Goal: Task Accomplishment & Management: Manage account settings

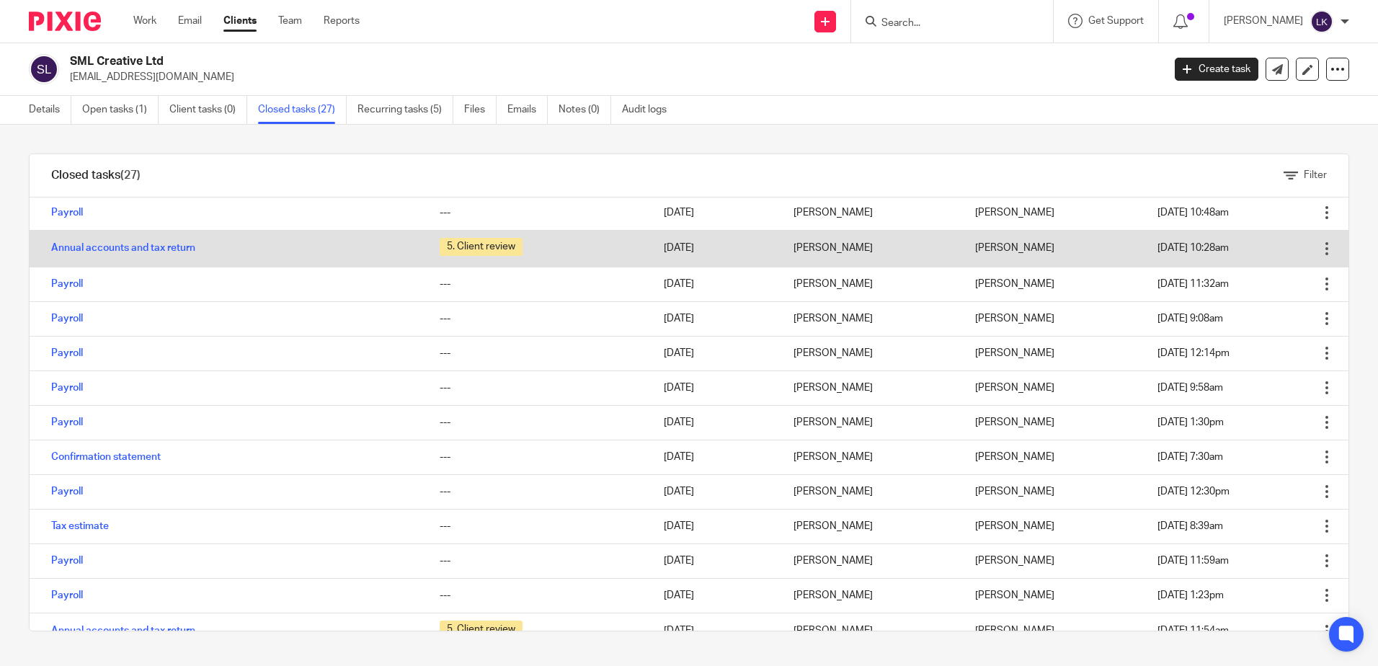
scroll to position [72, 0]
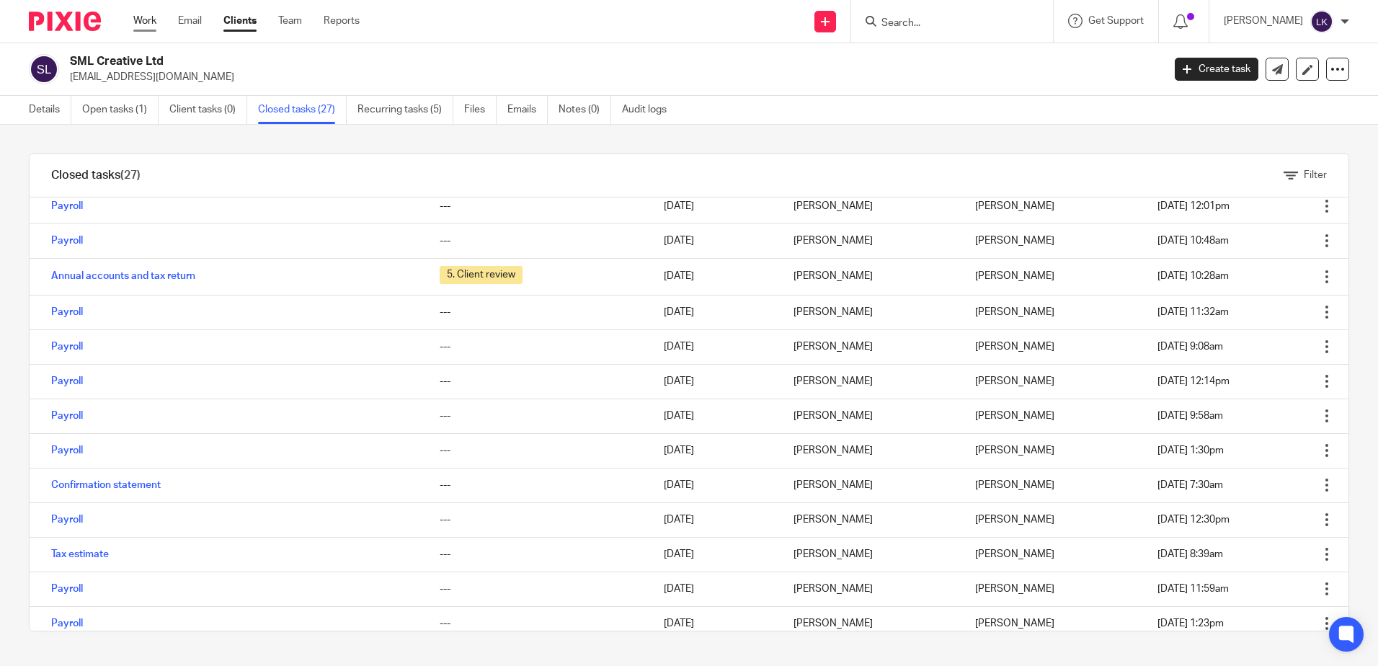
click at [146, 16] on link "Work" at bounding box center [144, 21] width 23 height 14
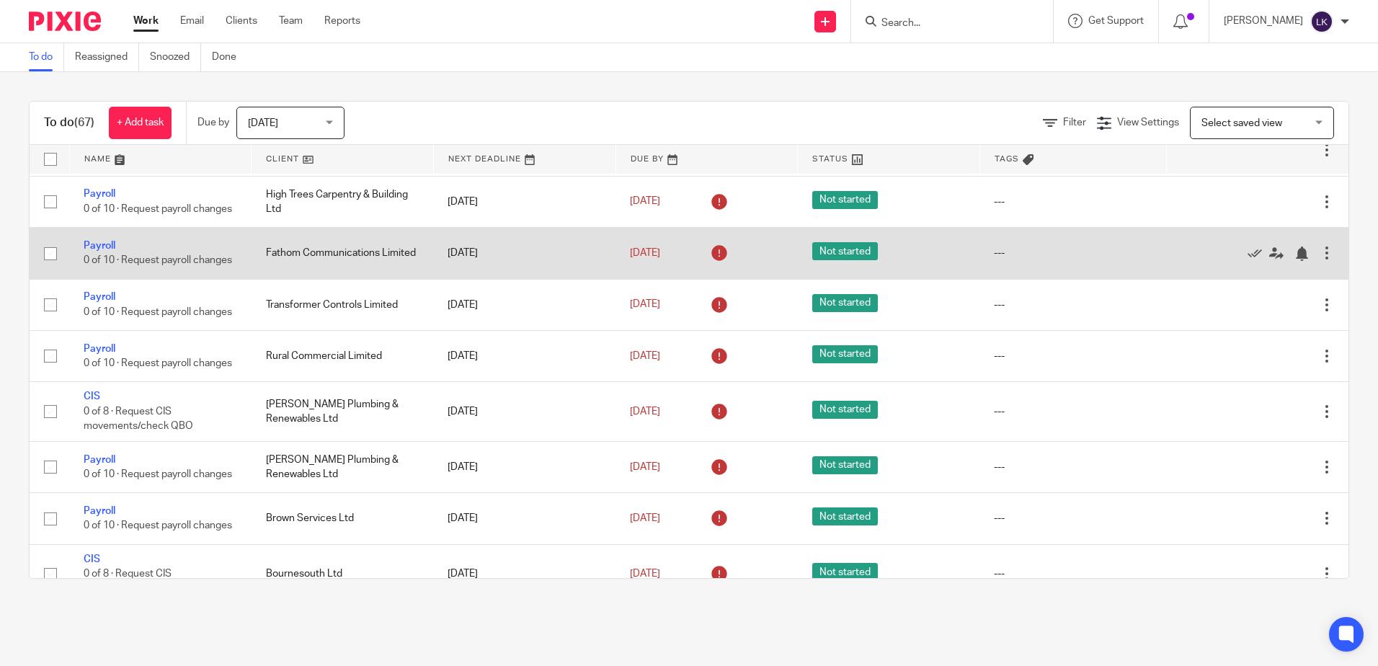
scroll to position [721, 0]
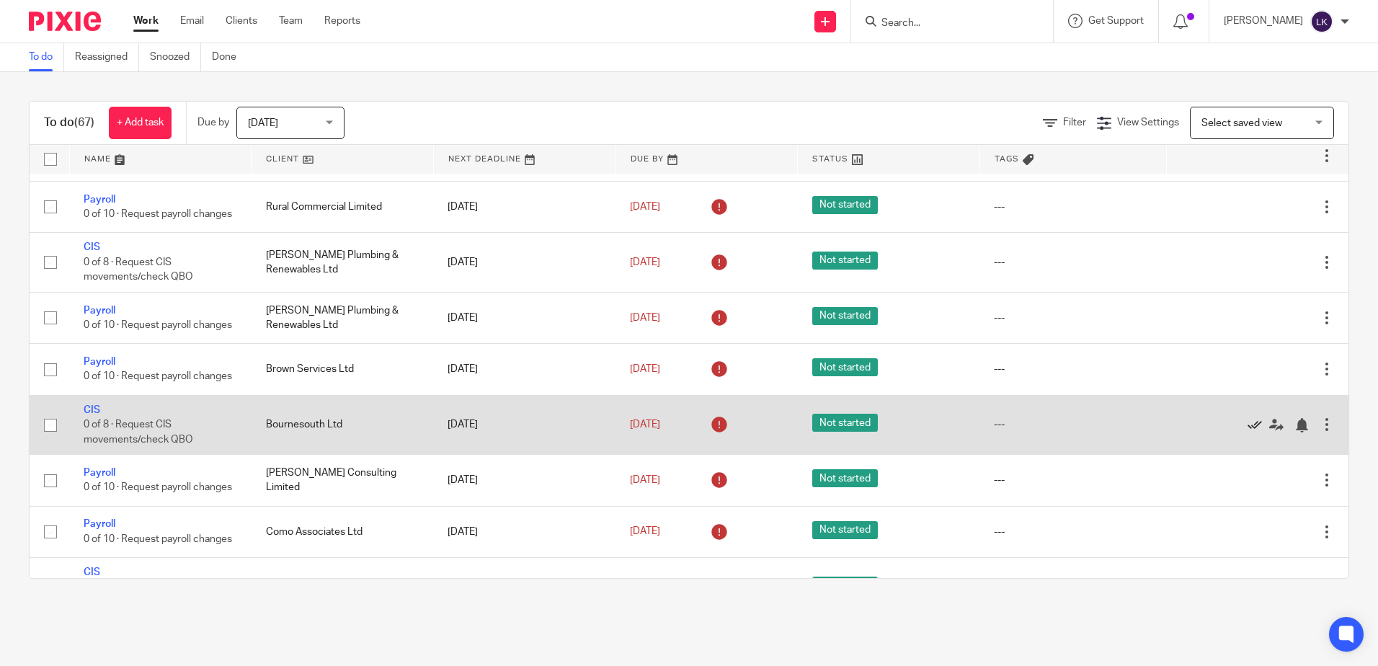
click at [1247, 432] on icon at bounding box center [1254, 425] width 14 height 14
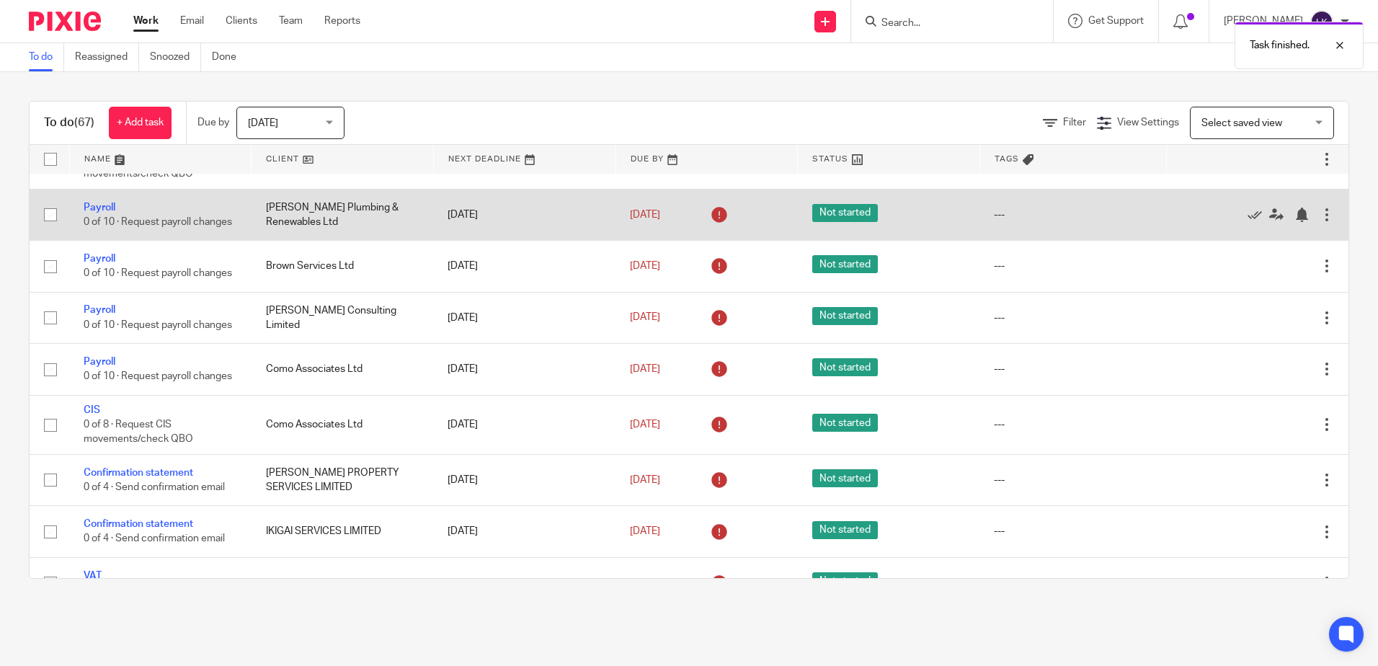
scroll to position [1081, 0]
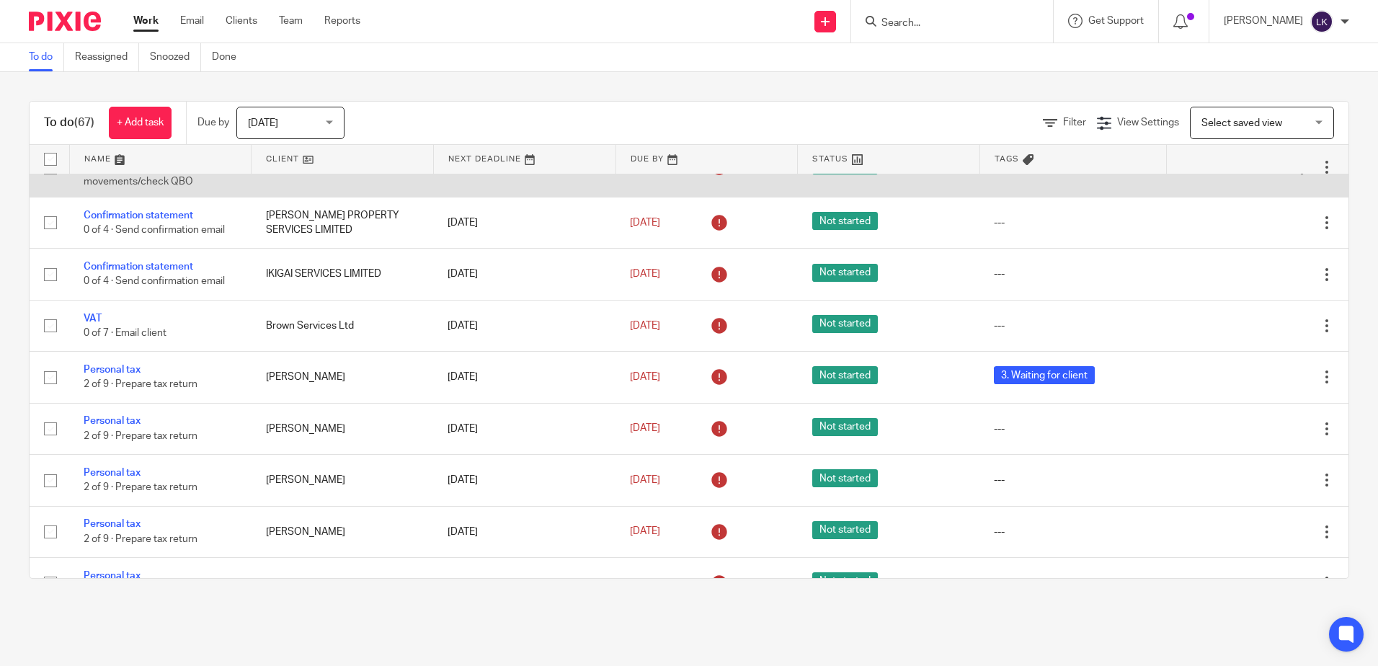
click at [1247, 174] on icon at bounding box center [1254, 167] width 14 height 14
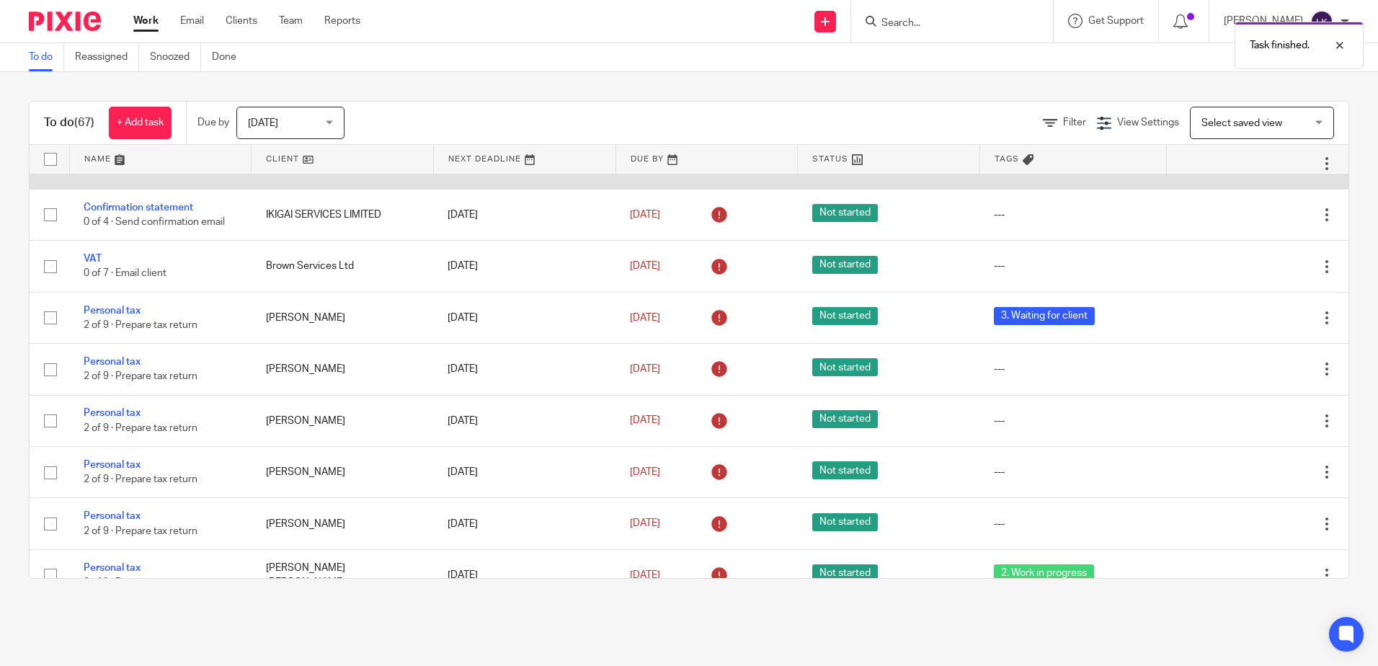
click at [130, 161] on link "Confirmation statement" at bounding box center [139, 156] width 110 height 10
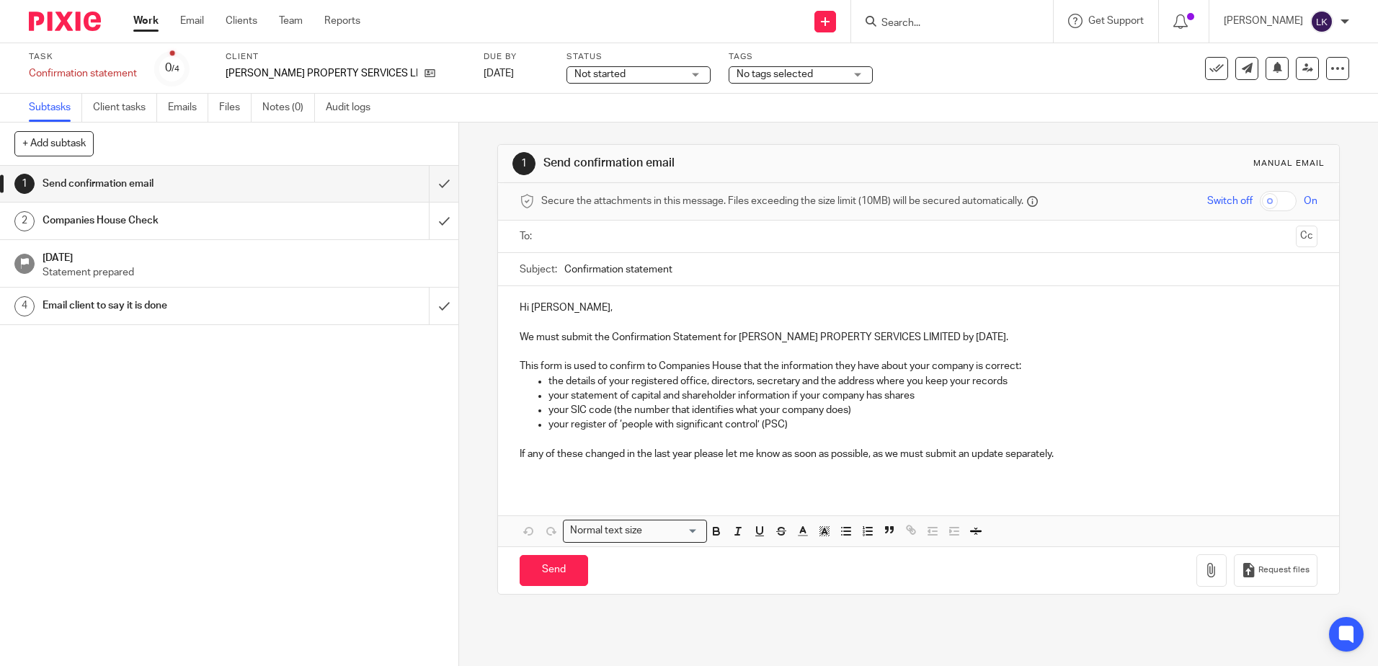
click at [587, 239] on input "text" at bounding box center [917, 236] width 743 height 17
click at [525, 313] on p "Hi Jo," at bounding box center [918, 310] width 797 height 14
click at [1073, 446] on p at bounding box center [932, 442] width 768 height 14
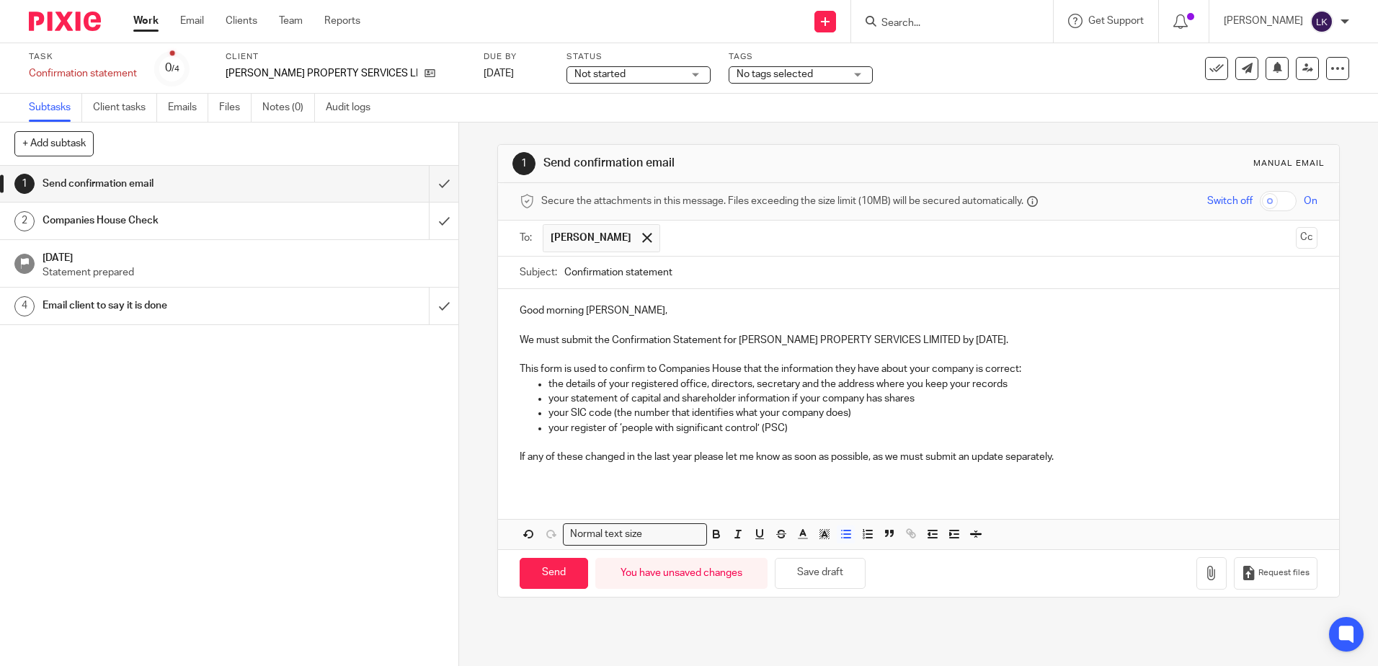
click at [1087, 461] on p "If any of these changed in the last year please let me know as soon as possible…" at bounding box center [918, 457] width 797 height 14
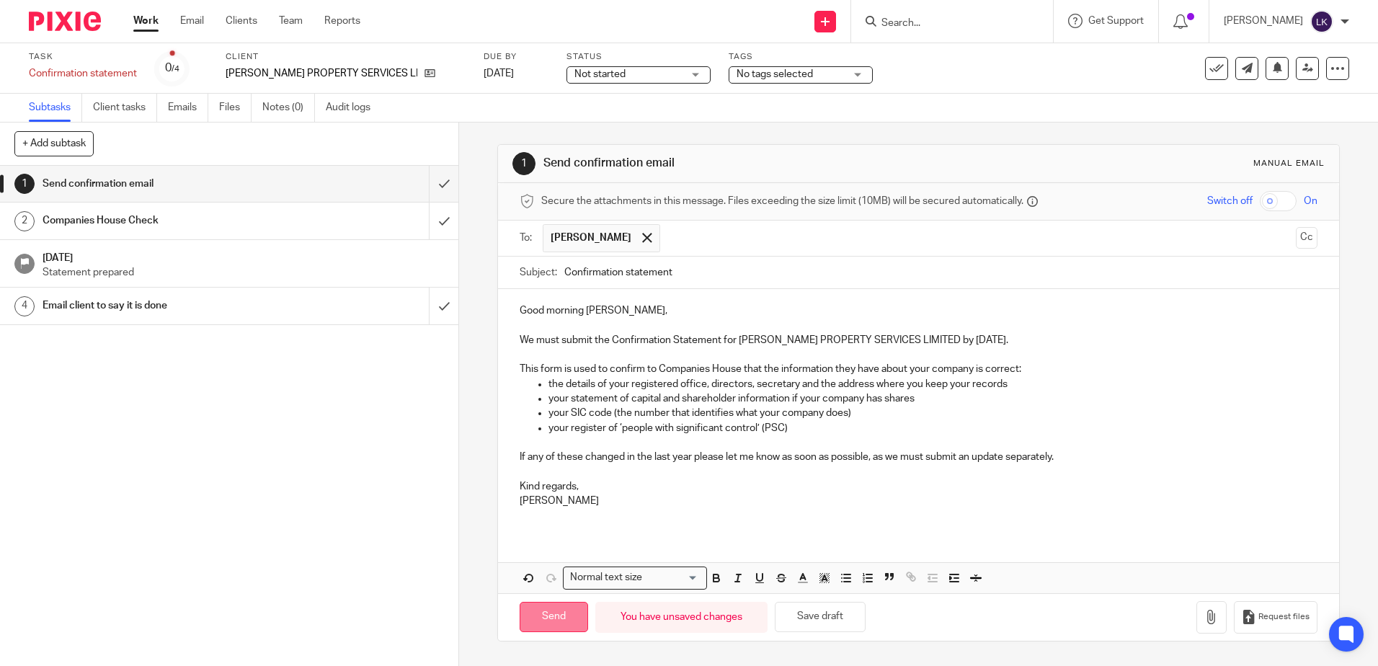
click at [551, 610] on input "Send" at bounding box center [554, 617] width 68 height 31
type input "Sent"
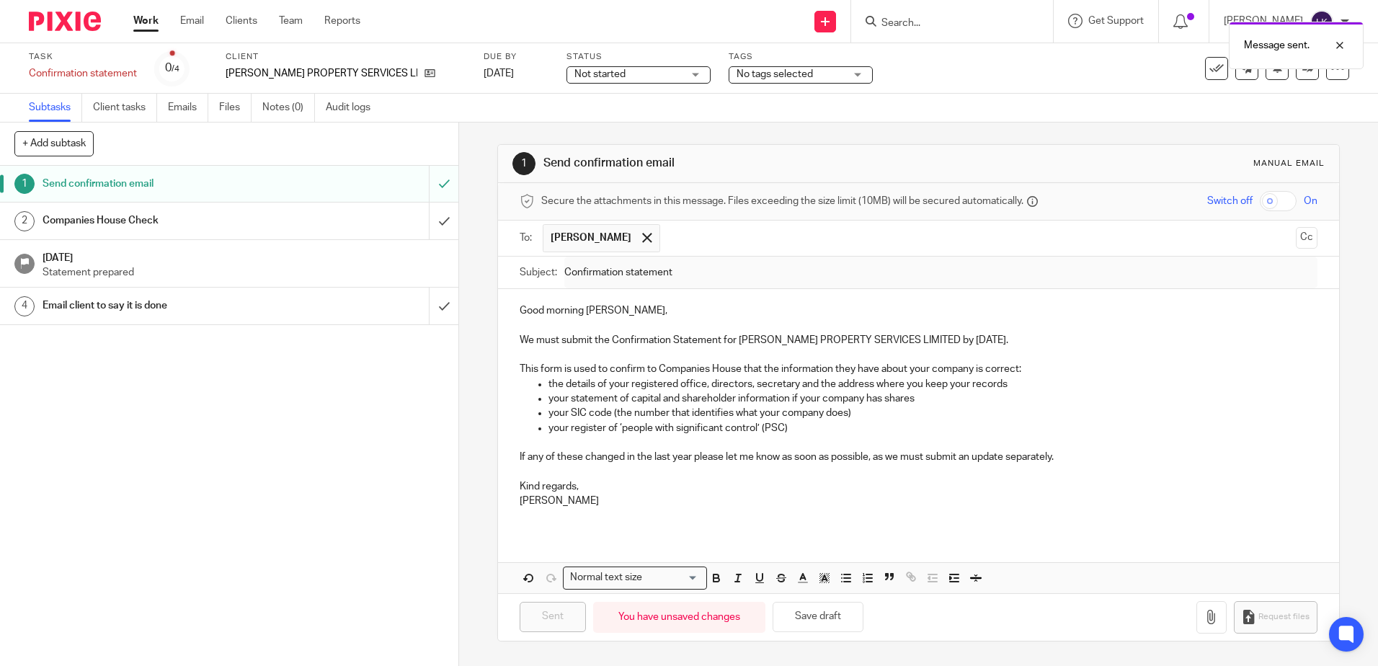
click at [145, 22] on link "Work" at bounding box center [145, 21] width 25 height 14
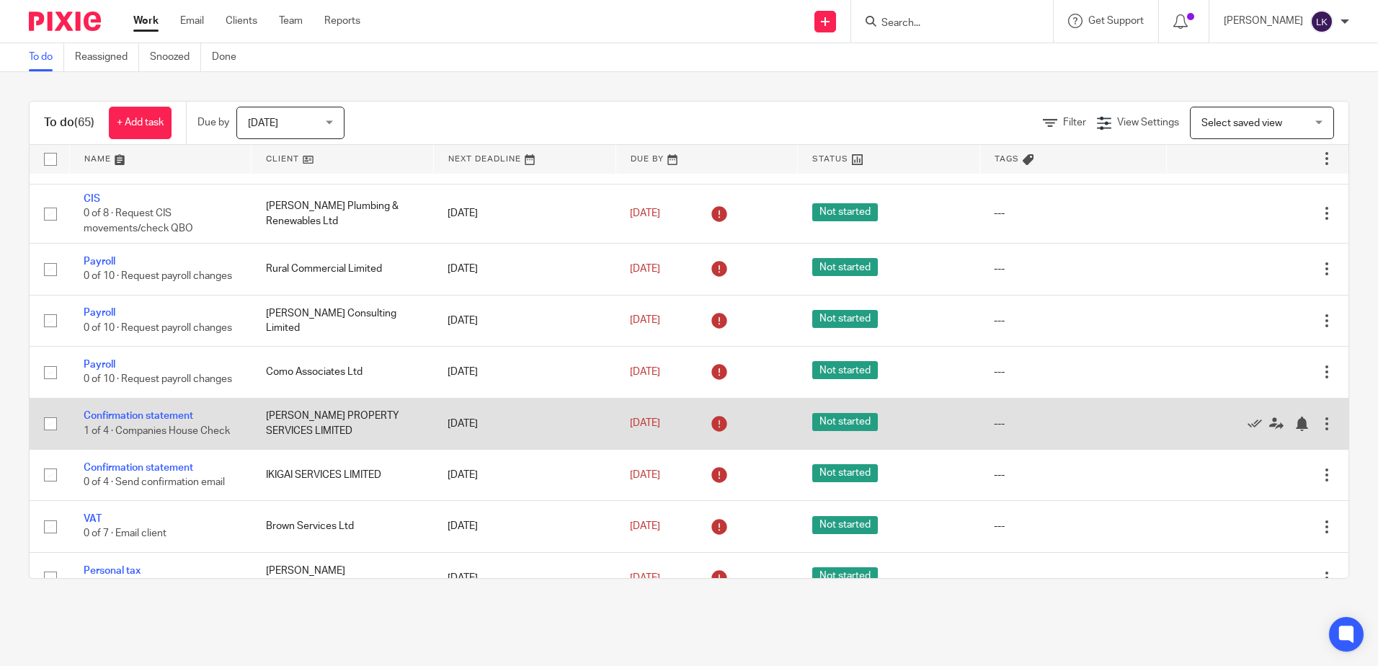
scroll to position [1009, 0]
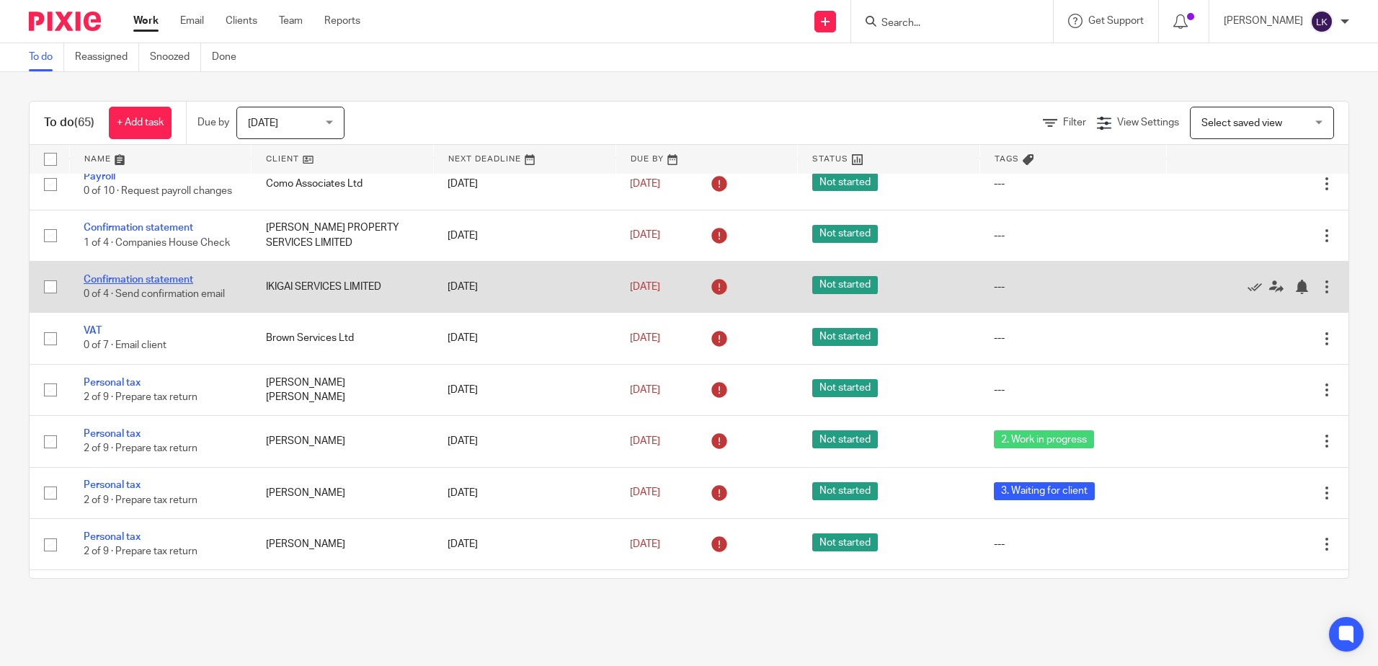
click at [124, 285] on link "Confirmation statement" at bounding box center [139, 280] width 110 height 10
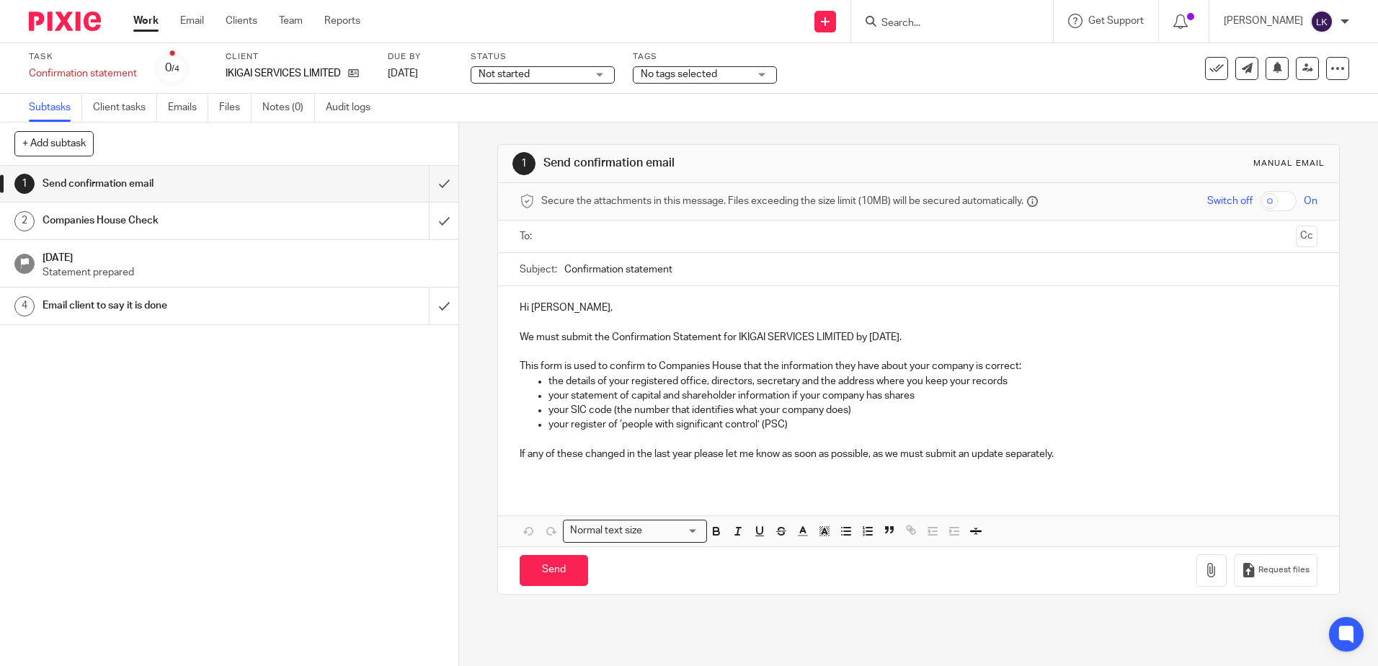
click at [571, 226] on ul at bounding box center [919, 237] width 752 height 24
click at [571, 236] on input "text" at bounding box center [917, 236] width 743 height 17
click at [526, 313] on p "Hi [PERSON_NAME]," at bounding box center [918, 310] width 797 height 14
click at [1071, 455] on p "If any of these changed in the last year please let me know as soon as possible…" at bounding box center [918, 457] width 797 height 14
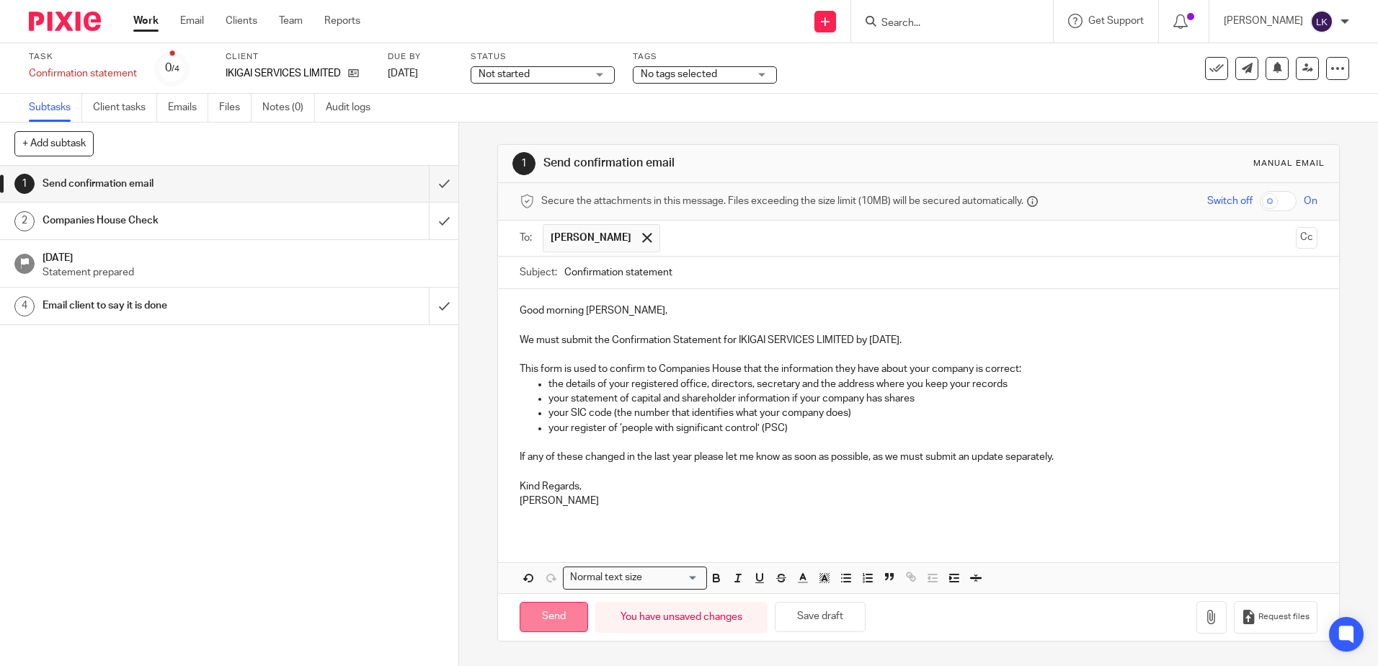
click at [548, 615] on input "Send" at bounding box center [554, 617] width 68 height 31
type input "Sent"
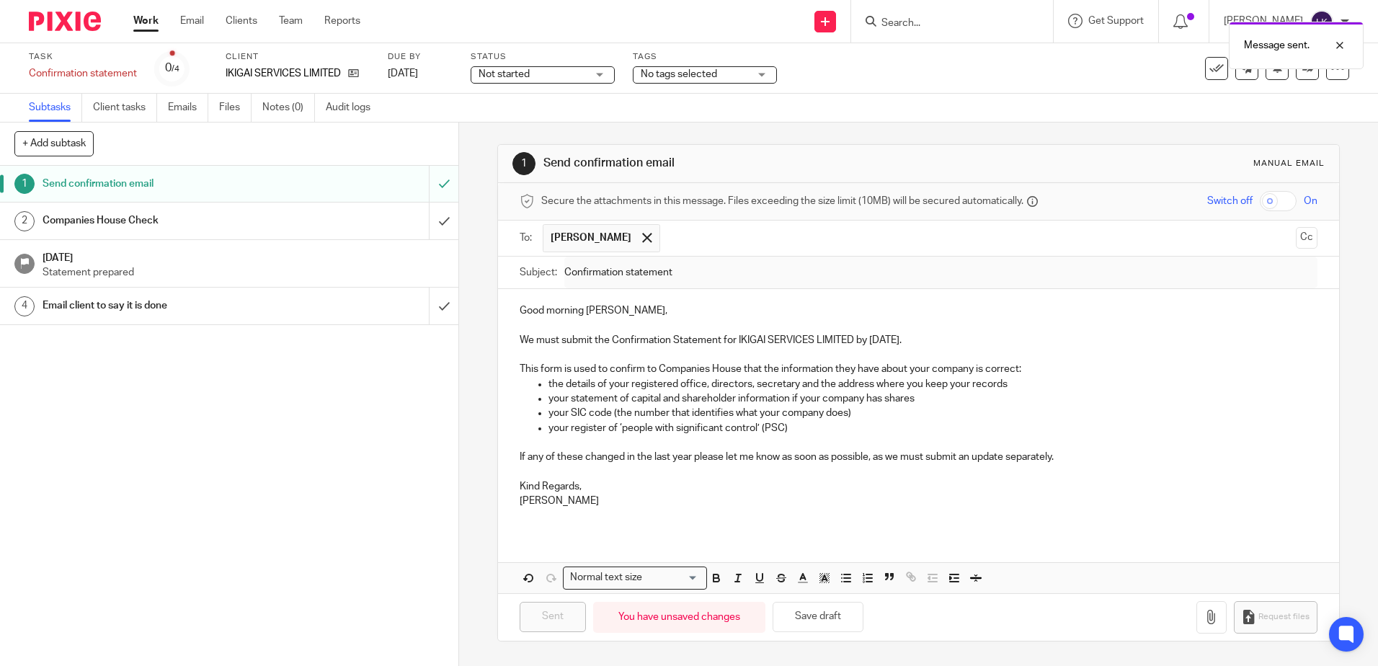
click at [150, 19] on link "Work" at bounding box center [145, 21] width 25 height 14
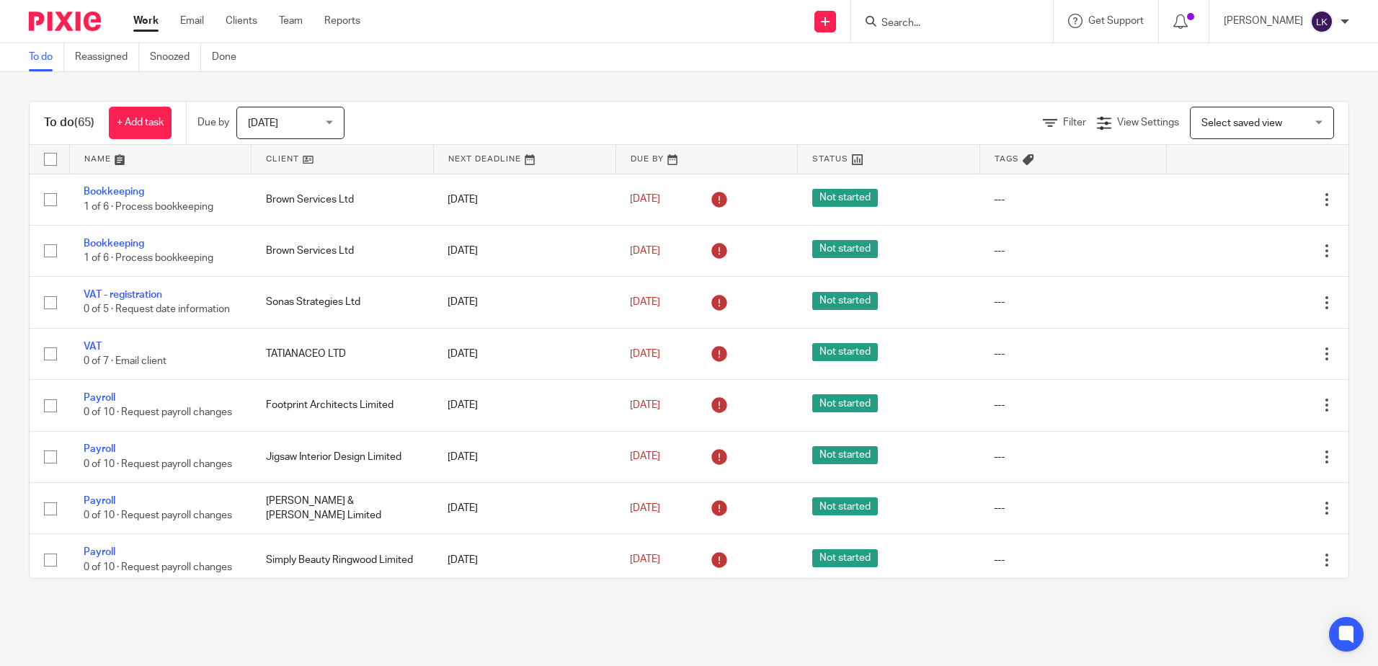
click at [902, 23] on input "Search" at bounding box center [945, 23] width 130 height 13
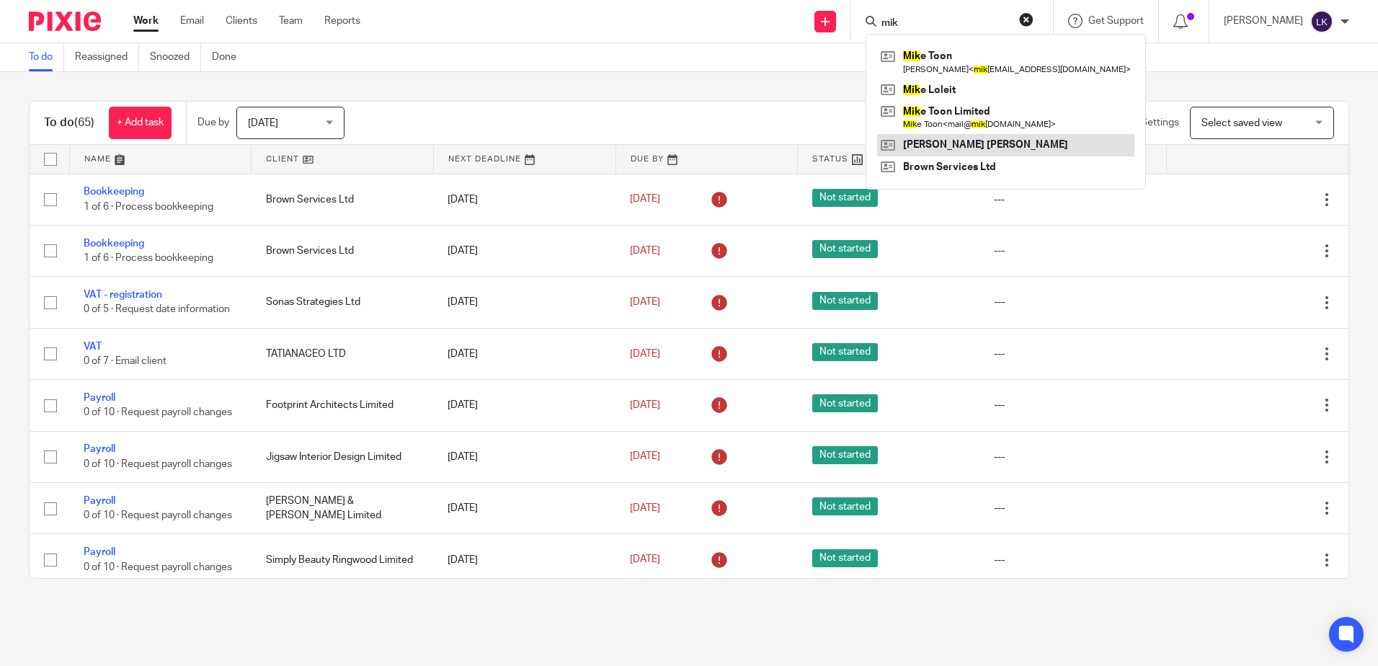
type input "mik"
click at [975, 142] on link at bounding box center [1005, 145] width 257 height 22
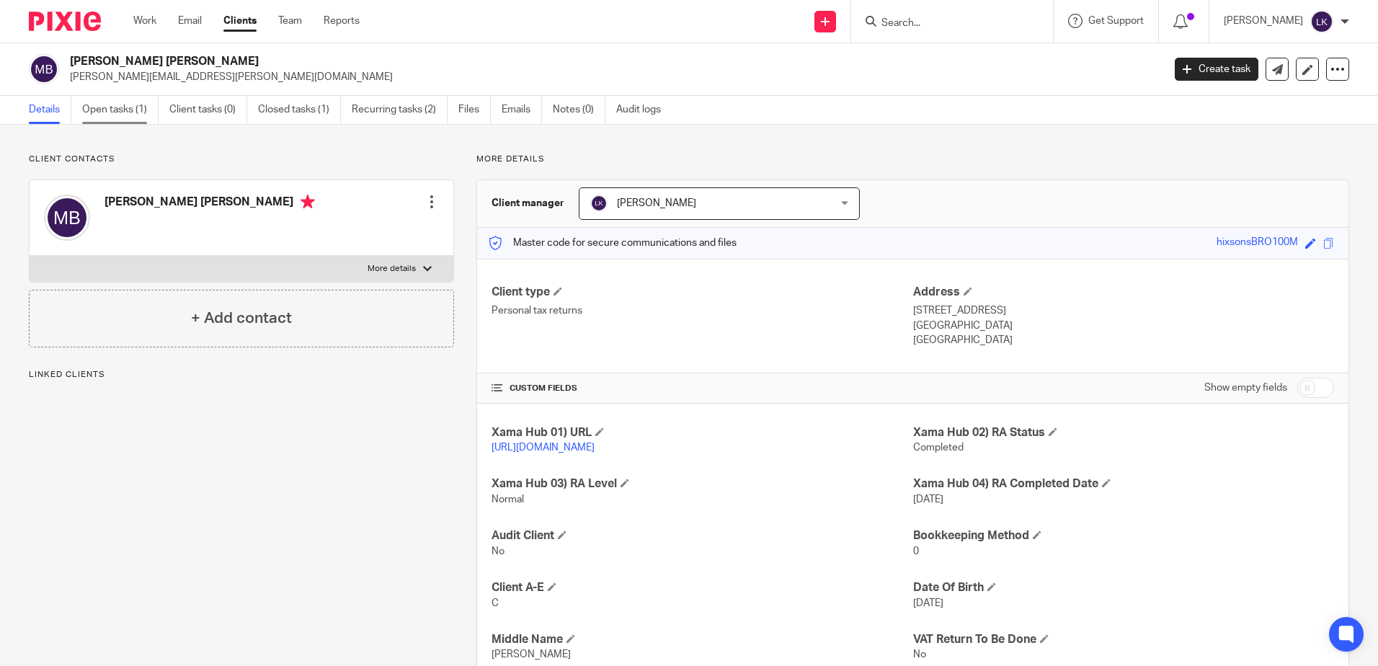
click at [121, 102] on link "Open tasks (1)" at bounding box center [120, 110] width 76 height 28
click at [466, 102] on link "Files" at bounding box center [474, 110] width 32 height 28
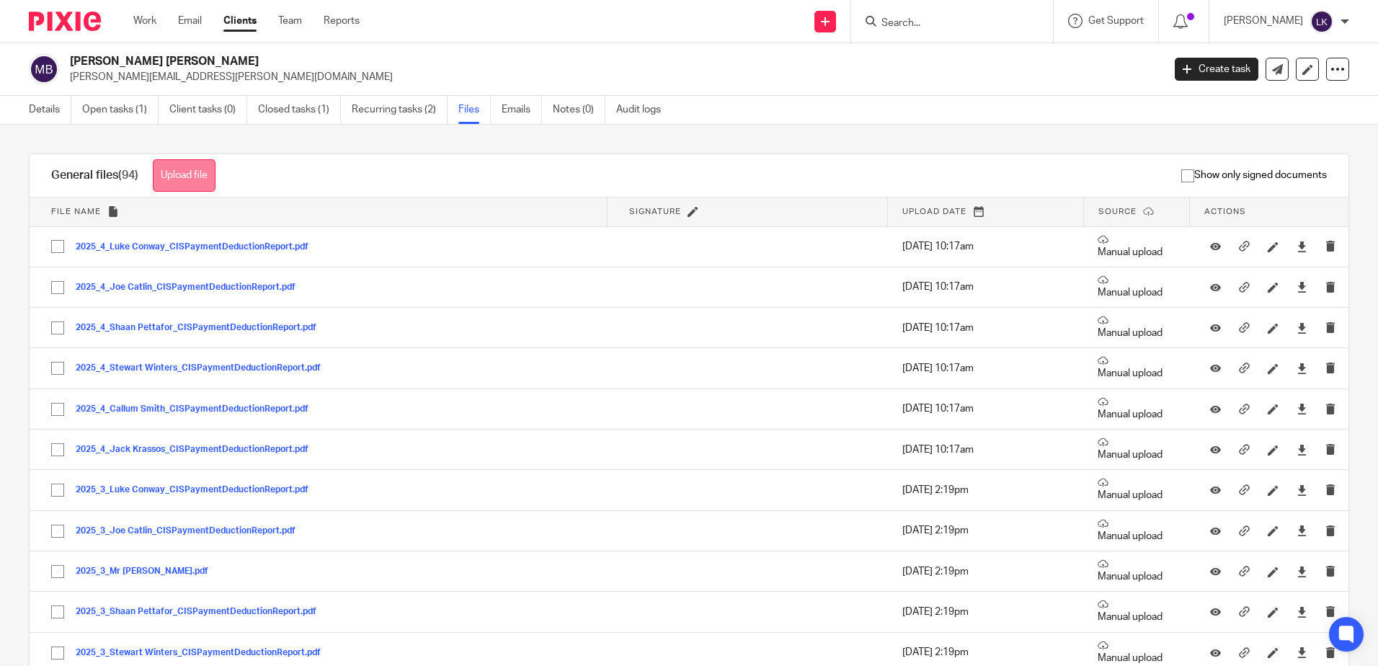
click at [181, 169] on button "Upload file" at bounding box center [184, 175] width 63 height 32
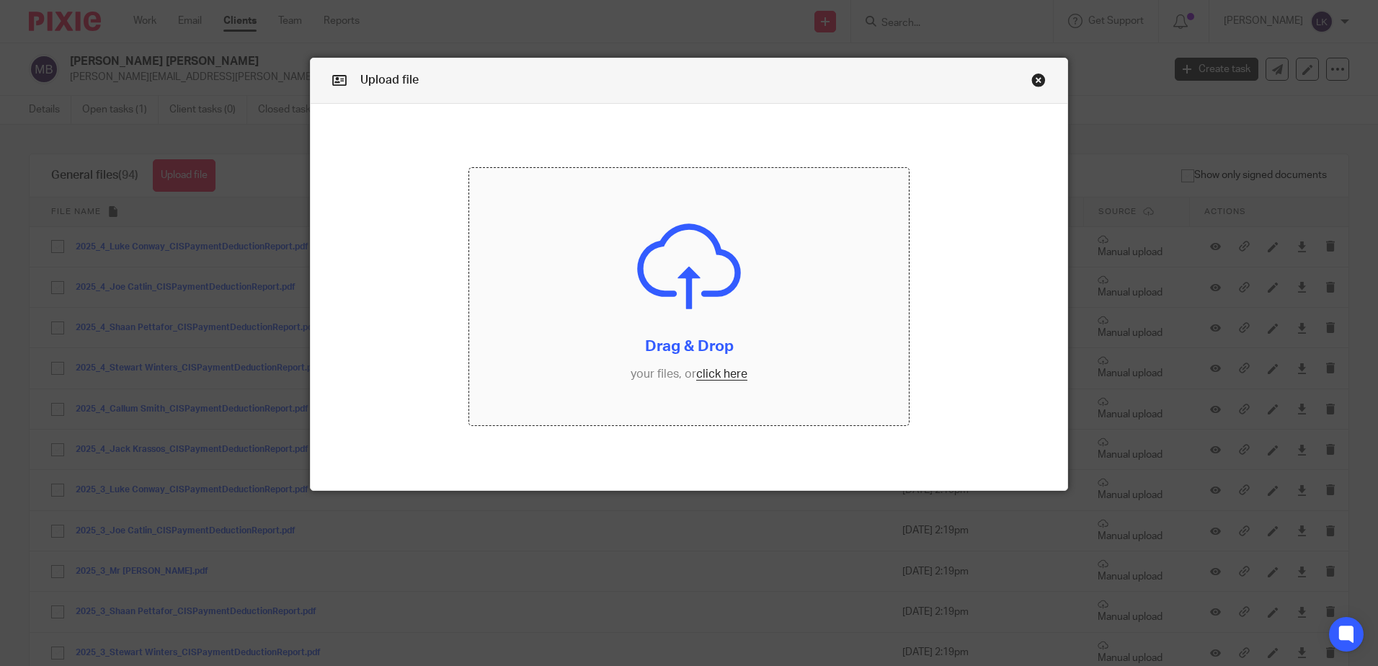
click at [717, 376] on input "file" at bounding box center [689, 296] width 440 height 257
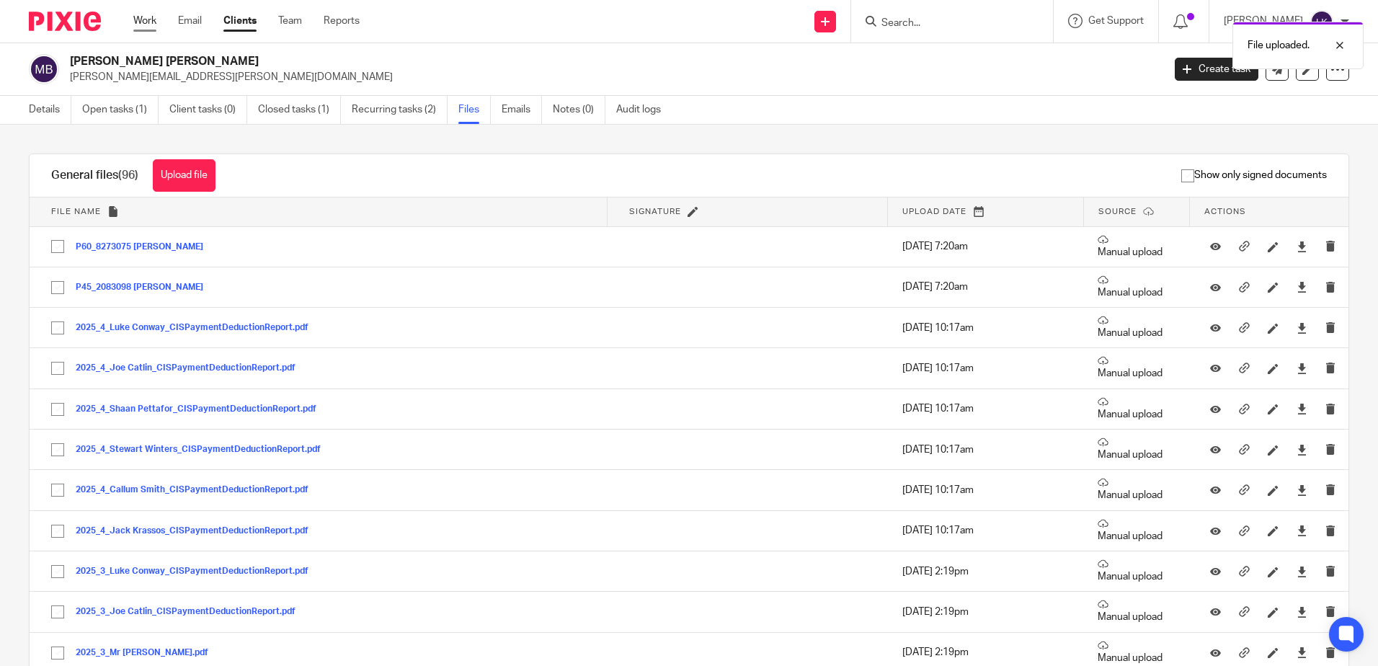
click at [138, 19] on link "Work" at bounding box center [144, 21] width 23 height 14
